Goal: Find specific page/section: Find specific page/section

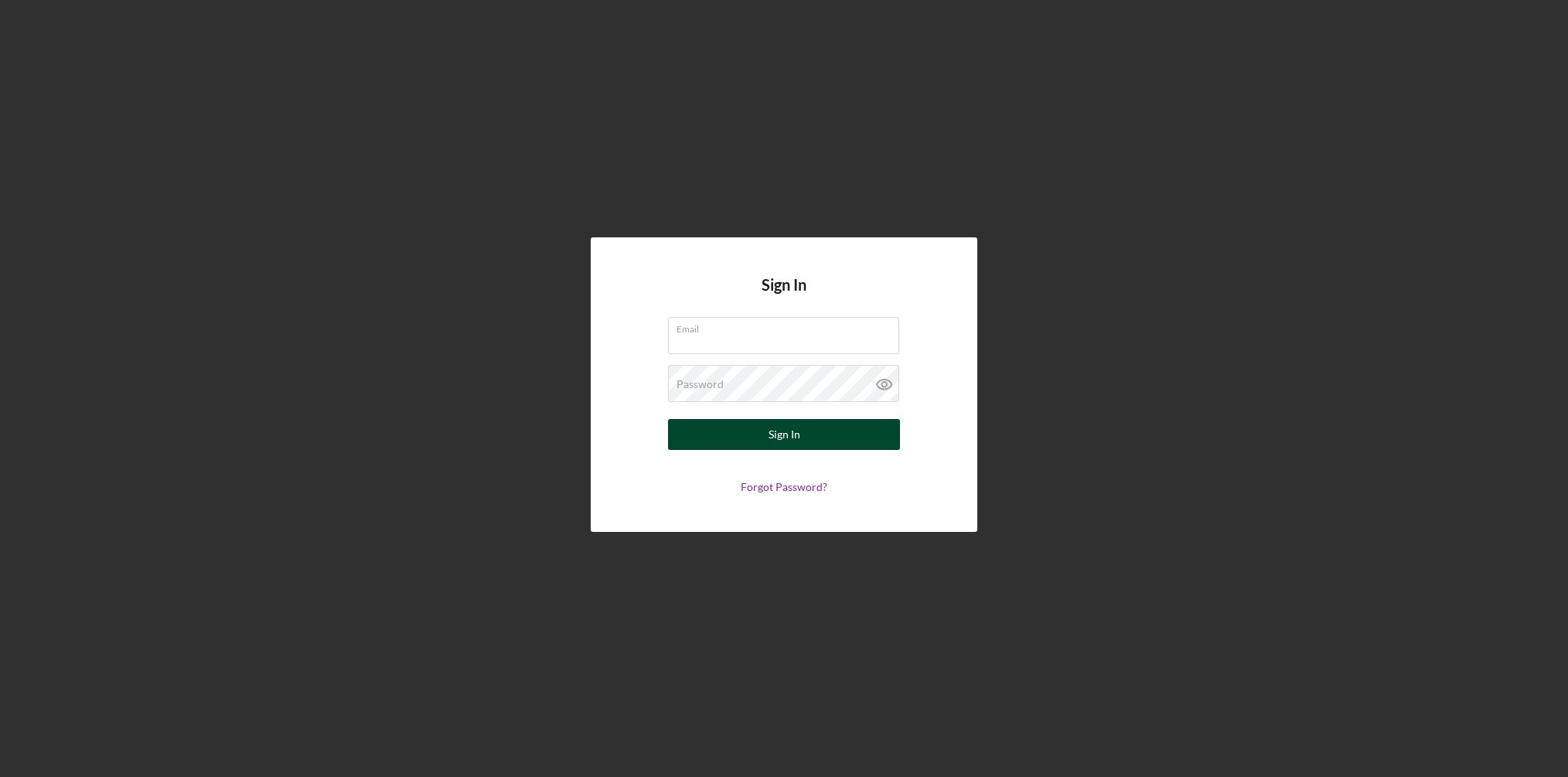
type input "[EMAIL_ADDRESS][DOMAIN_NAME]"
click at [766, 433] on button "Sign In" at bounding box center [784, 435] width 232 height 31
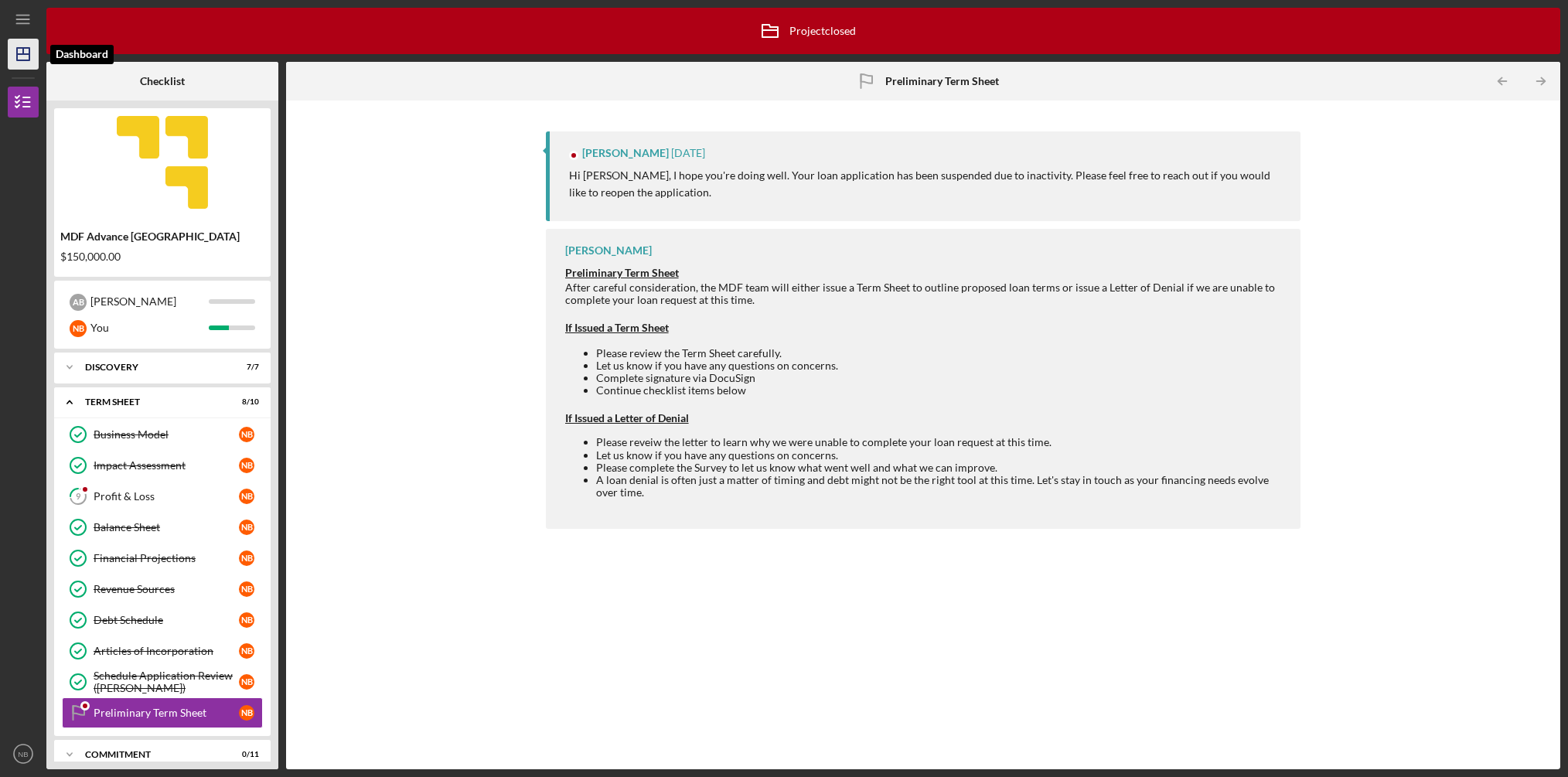
click at [20, 54] on line "button" at bounding box center [23, 54] width 13 height 0
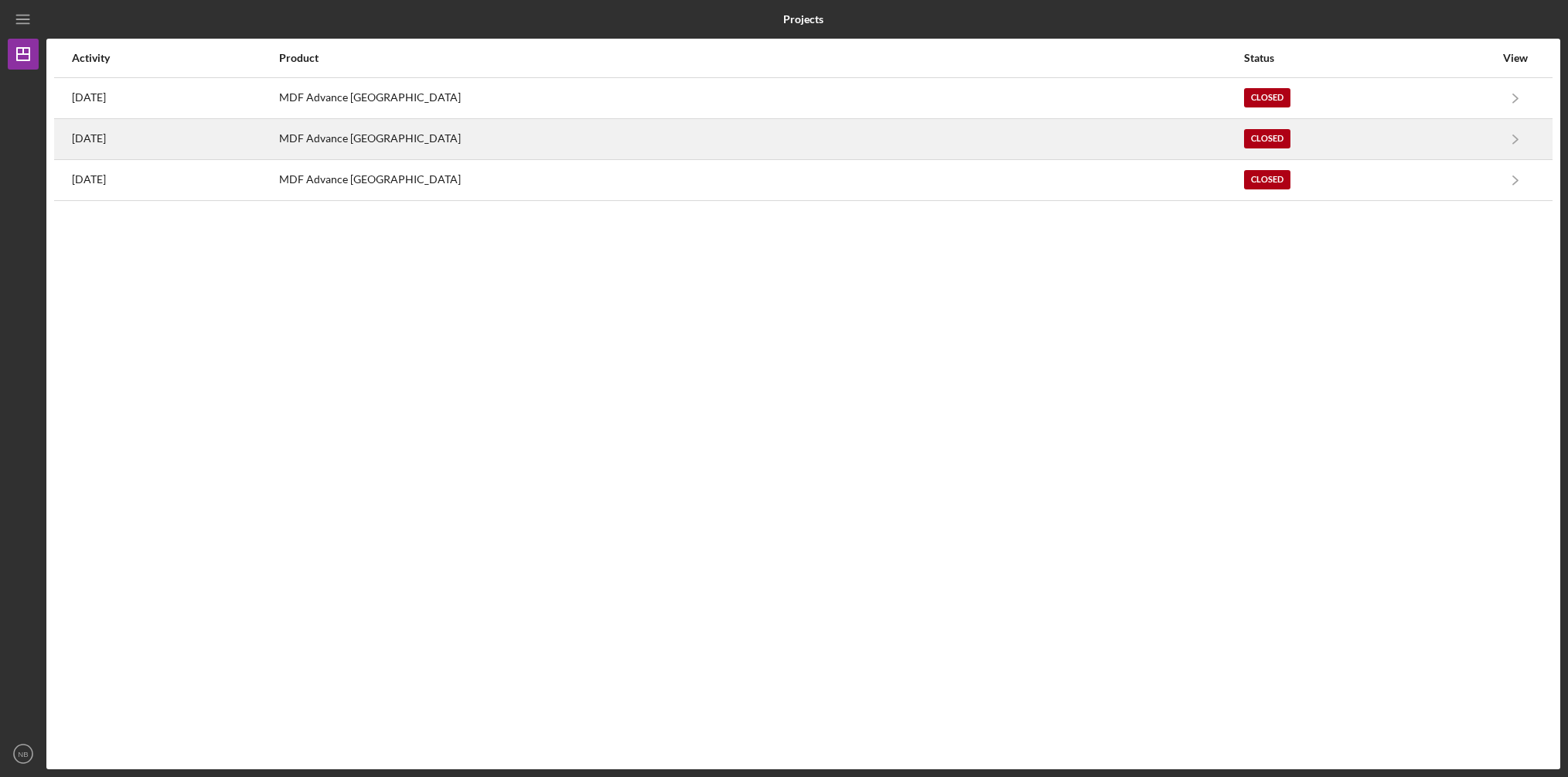
click at [1244, 137] on div "Closed" at bounding box center [1267, 139] width 47 height 19
